Goal: Task Accomplishment & Management: Use online tool/utility

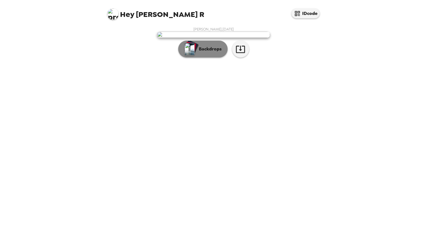
click at [211, 58] on button "Backdrops" at bounding box center [202, 49] width 49 height 17
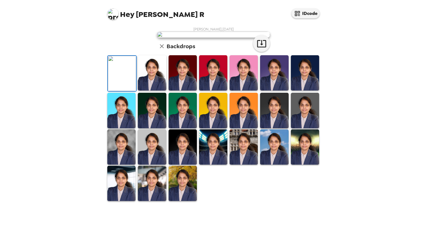
scroll to position [80, 0]
click at [308, 128] on img at bounding box center [305, 110] width 28 height 35
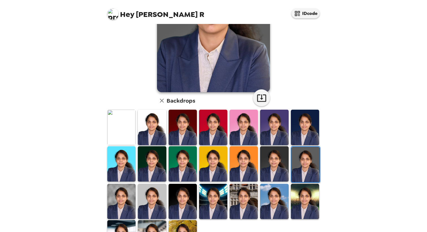
click at [304, 165] on img at bounding box center [305, 164] width 28 height 35
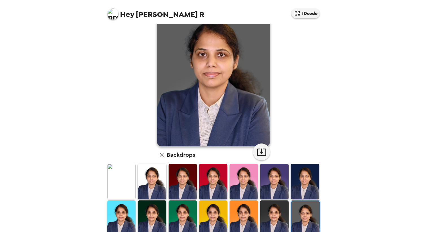
scroll to position [29, 0]
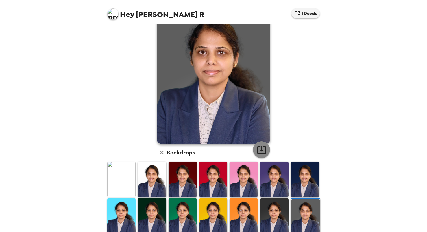
click at [258, 145] on button "button" at bounding box center [261, 149] width 17 height 17
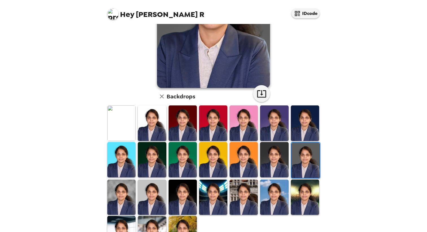
scroll to position [88, 0]
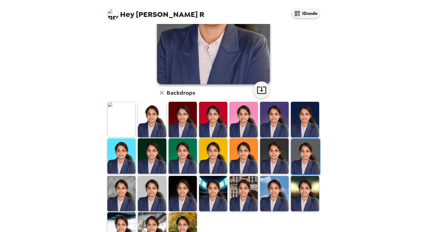
click at [305, 195] on img at bounding box center [305, 193] width 28 height 35
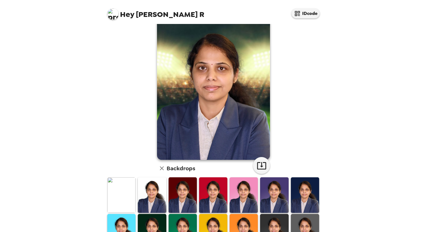
scroll to position [13, 0]
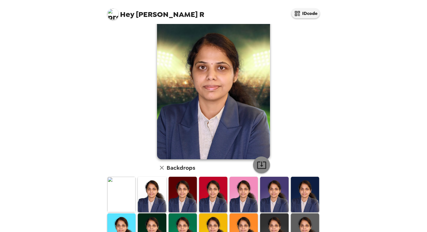
click at [263, 162] on icon "button" at bounding box center [262, 165] width 10 height 10
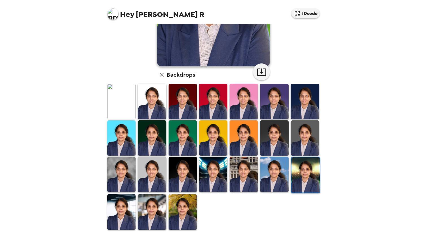
scroll to position [110, 0]
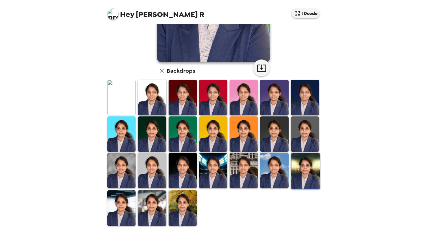
click at [279, 184] on img at bounding box center [274, 170] width 28 height 35
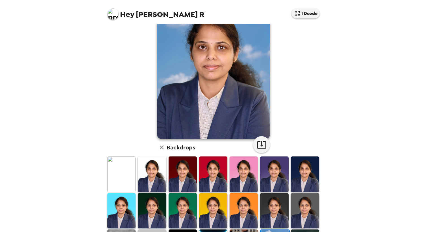
scroll to position [32, 0]
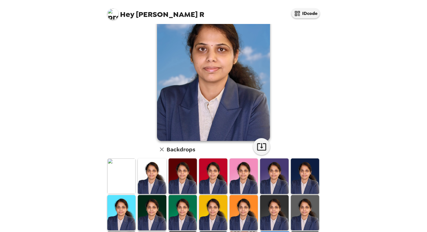
click at [317, 126] on div "[PERSON_NAME] , [DATE] Backdrops" at bounding box center [213, 150] width 220 height 310
click at [257, 145] on icon "button" at bounding box center [262, 147] width 10 height 10
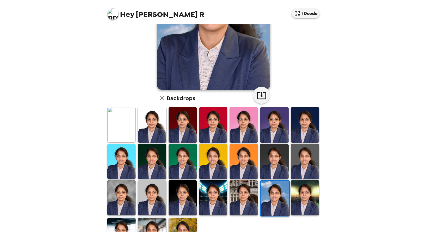
scroll to position [83, 0]
click at [241, 206] on img at bounding box center [243, 197] width 28 height 35
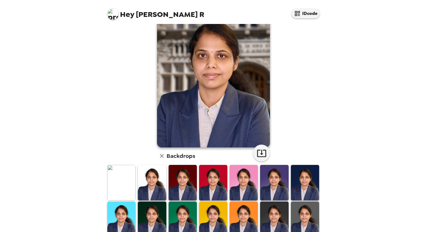
scroll to position [25, 0]
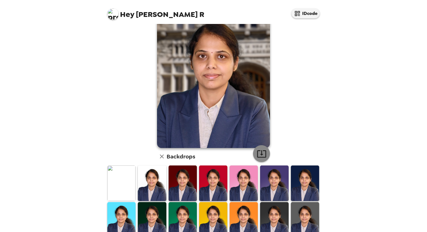
click at [257, 150] on icon "button" at bounding box center [262, 154] width 10 height 10
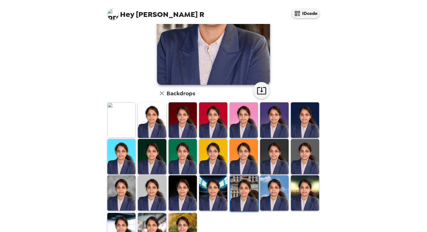
scroll to position [87, 0]
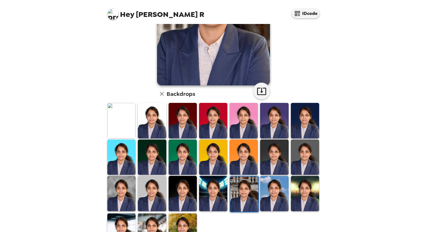
click at [213, 188] on img at bounding box center [213, 193] width 28 height 35
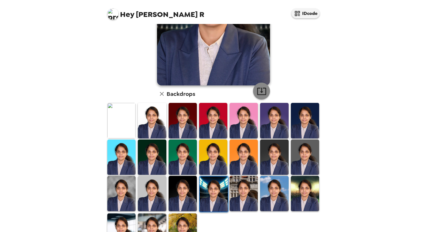
click at [257, 90] on icon "button" at bounding box center [262, 91] width 10 height 10
click at [183, 194] on img at bounding box center [183, 193] width 28 height 35
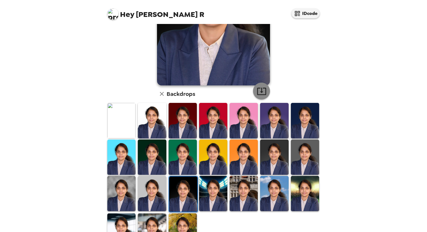
click at [257, 89] on icon "button" at bounding box center [262, 91] width 10 height 10
click at [154, 201] on img at bounding box center [152, 193] width 28 height 35
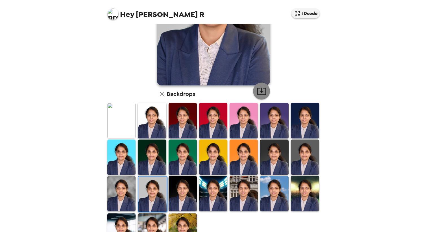
click at [257, 92] on icon "button" at bounding box center [262, 91] width 10 height 10
click at [119, 193] on img at bounding box center [121, 193] width 28 height 35
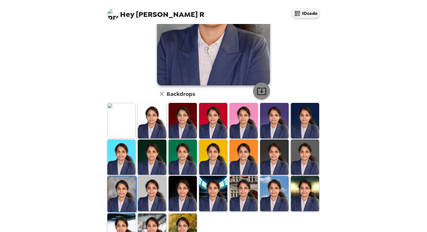
click at [259, 89] on icon "button" at bounding box center [262, 91] width 10 height 10
click at [113, 154] on img at bounding box center [121, 157] width 28 height 35
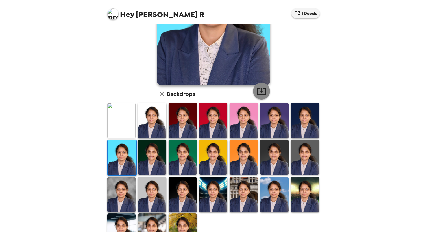
click at [257, 92] on icon "button" at bounding box center [262, 91] width 10 height 10
click at [151, 159] on img at bounding box center [152, 157] width 28 height 35
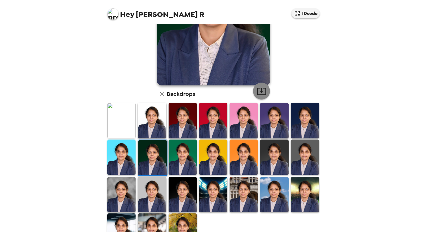
click at [255, 98] on button "button" at bounding box center [261, 91] width 17 height 17
click at [182, 148] on img at bounding box center [183, 157] width 28 height 35
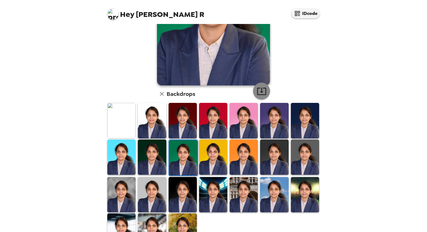
click at [257, 93] on icon "button" at bounding box center [262, 91] width 10 height 10
click at [219, 144] on img at bounding box center [213, 157] width 28 height 35
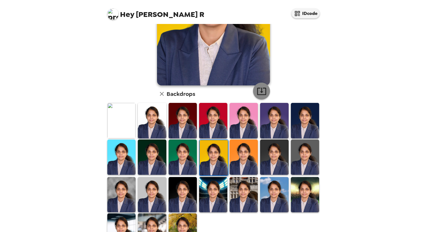
click at [260, 90] on icon "button" at bounding box center [262, 91] width 10 height 10
click at [238, 147] on img at bounding box center [243, 157] width 28 height 35
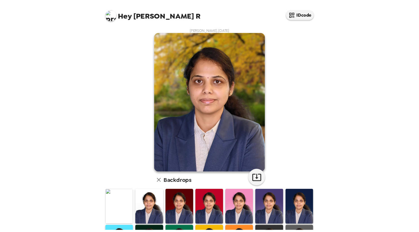
scroll to position [95, 0]
